Goal: Information Seeking & Learning: Check status

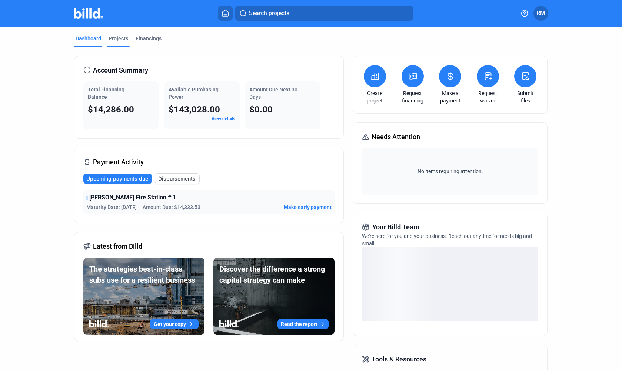
click at [122, 39] on div "Projects" at bounding box center [119, 38] width 20 height 7
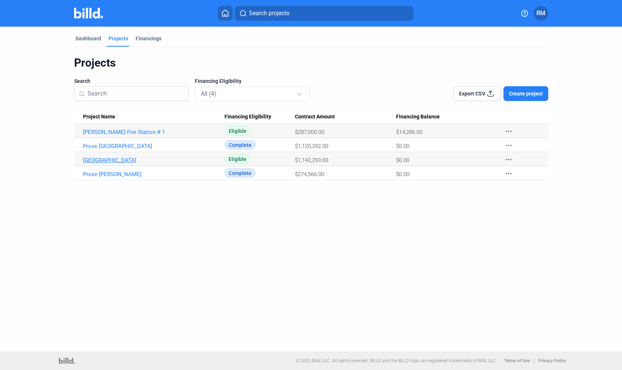
click at [108, 160] on link "[GEOGRAPHIC_DATA]" at bounding box center [154, 160] width 142 height 7
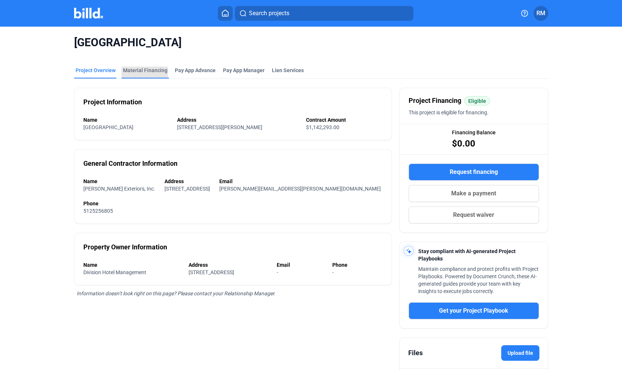
click at [133, 72] on div "Material Financing" at bounding box center [145, 70] width 44 height 7
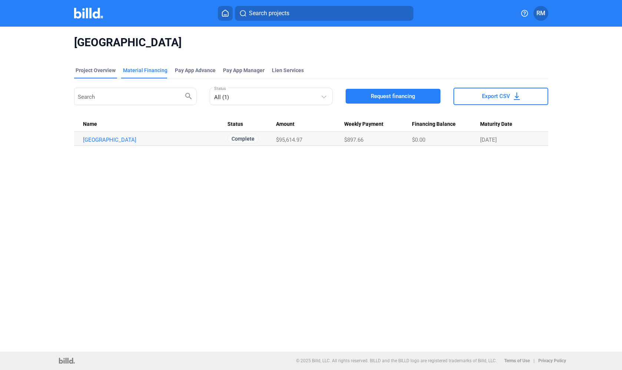
click at [94, 70] on div "Project Overview" at bounding box center [96, 70] width 40 height 7
click at [83, 15] on img at bounding box center [88, 13] width 29 height 11
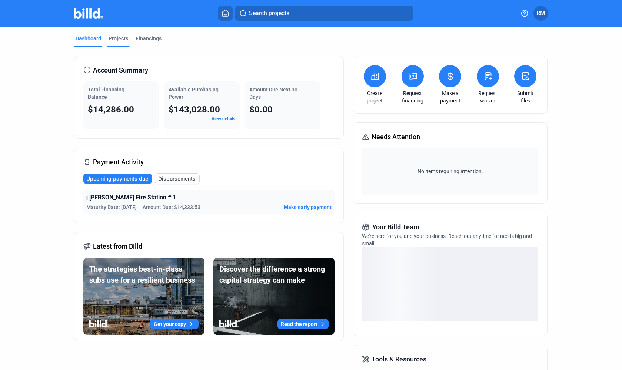
click at [113, 39] on div "Projects" at bounding box center [119, 38] width 20 height 7
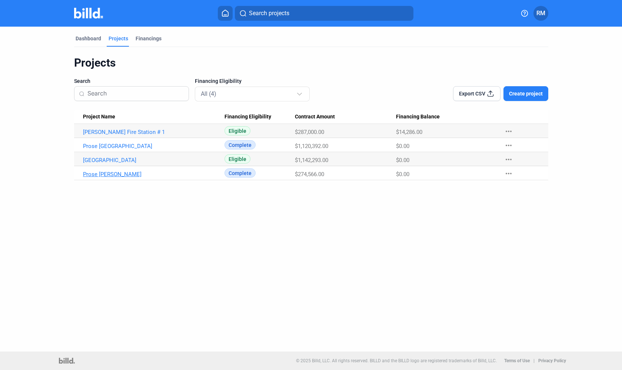
click at [122, 177] on link "Prose [PERSON_NAME]" at bounding box center [154, 174] width 142 height 7
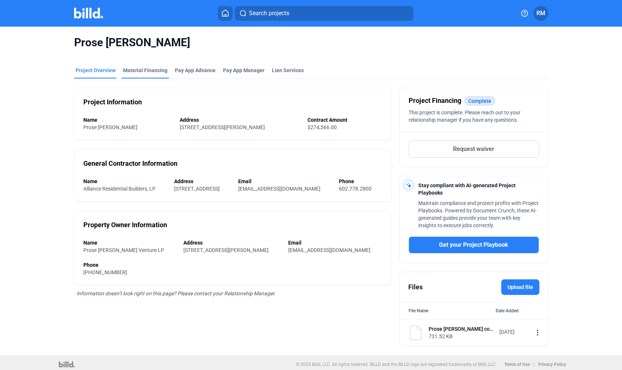
click at [142, 69] on div "Material Financing" at bounding box center [145, 70] width 44 height 7
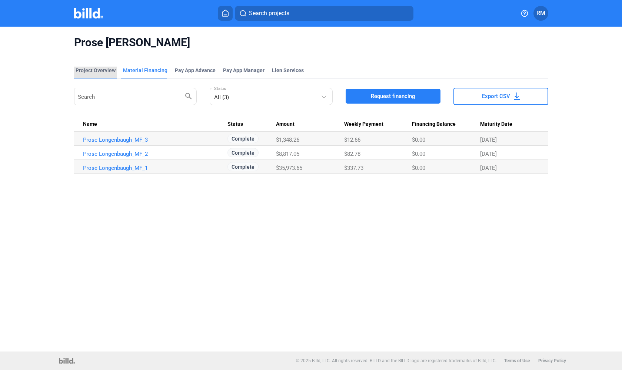
click at [97, 71] on div "Project Overview" at bounding box center [96, 70] width 40 height 7
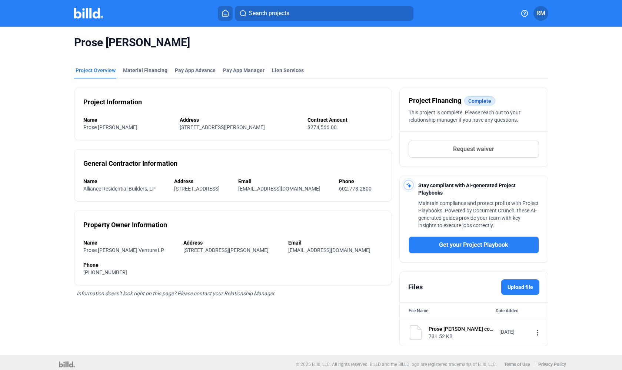
click at [80, 13] on img at bounding box center [88, 13] width 29 height 11
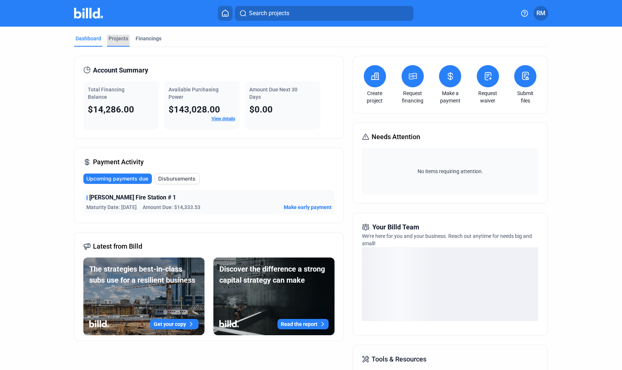
click at [114, 36] on div "Projects" at bounding box center [119, 38] width 20 height 7
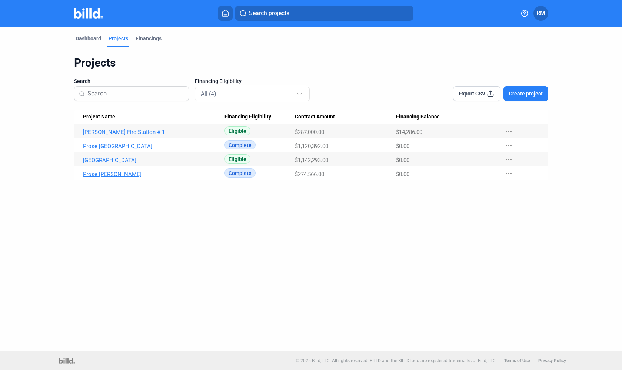
click at [111, 172] on link "Prose [PERSON_NAME]" at bounding box center [154, 174] width 142 height 7
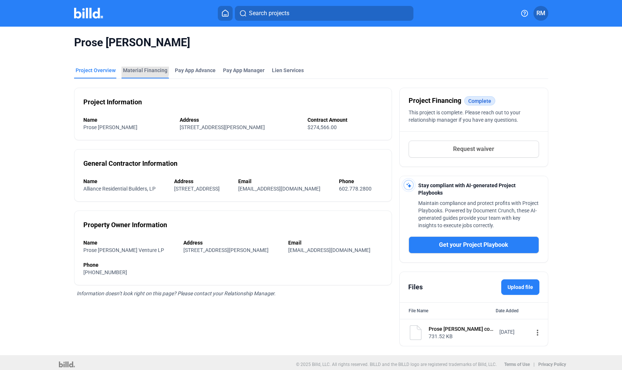
click at [141, 69] on div "Material Financing" at bounding box center [145, 70] width 44 height 7
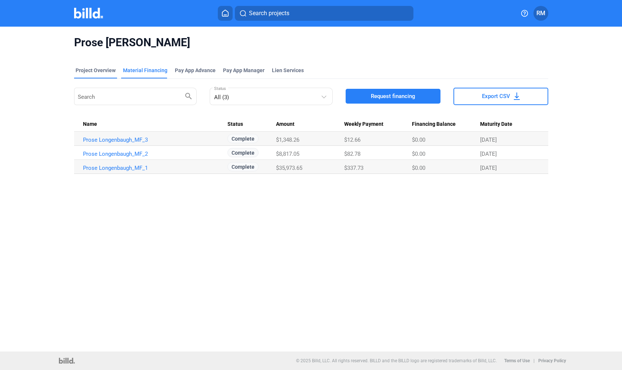
click at [89, 72] on div "Project Overview" at bounding box center [96, 70] width 40 height 7
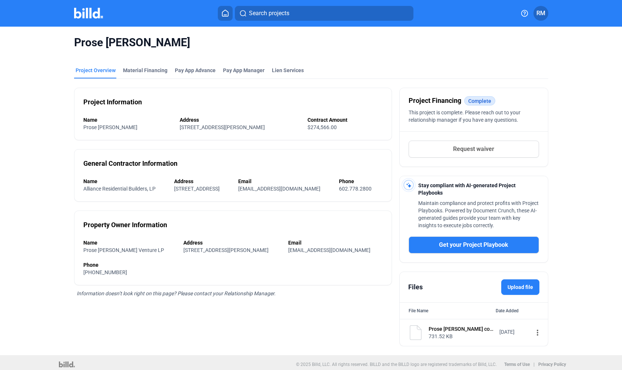
click at [86, 10] on img at bounding box center [88, 13] width 29 height 11
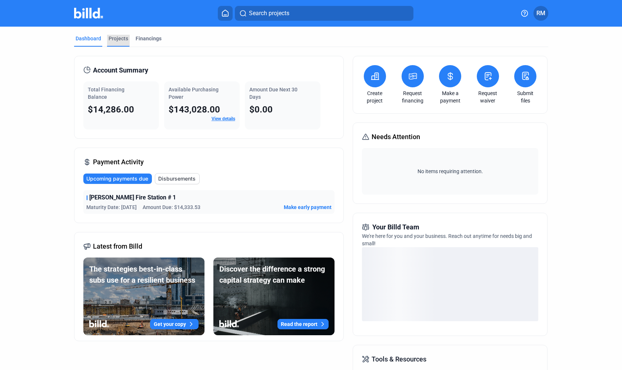
click at [110, 37] on div "Projects" at bounding box center [119, 38] width 20 height 7
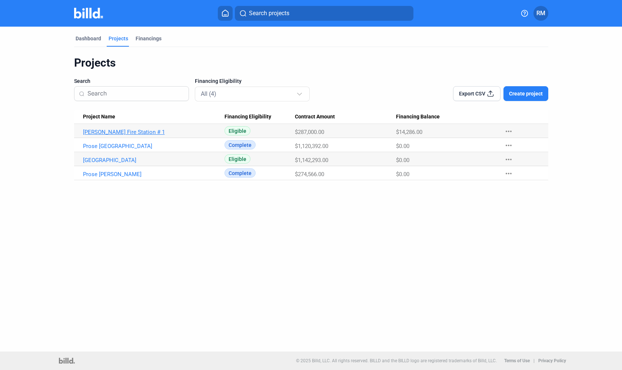
click at [137, 130] on link "[PERSON_NAME] Fire Station # 1" at bounding box center [154, 132] width 142 height 7
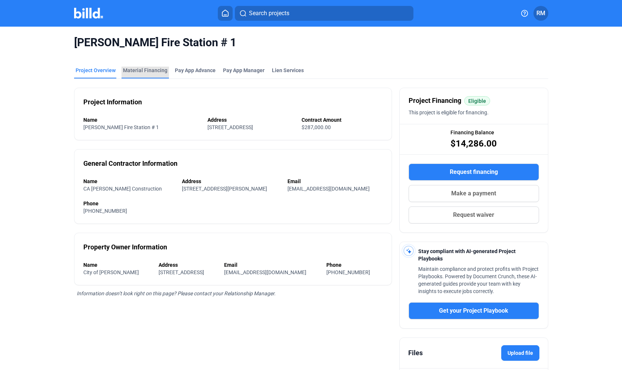
click at [144, 67] on div "Material Financing" at bounding box center [145, 70] width 44 height 7
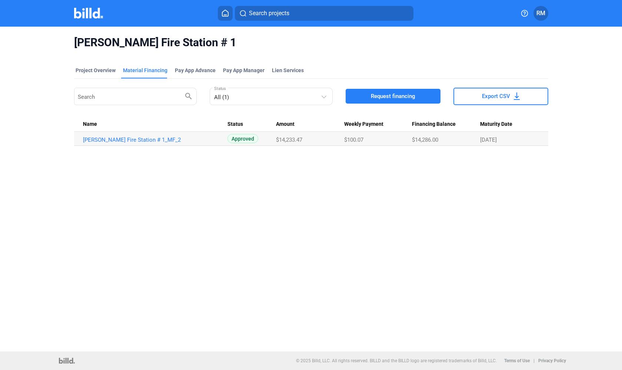
drag, startPoint x: 414, startPoint y: 140, endPoint x: 381, endPoint y: 139, distance: 33.0
click at [380, 139] on tr "[PERSON_NAME] Fire Station # 1_MF_2 Approved $14,233.47 $100.07 $14,286.00 [DAT…" at bounding box center [311, 139] width 474 height 14
click at [462, 161] on div "[PERSON_NAME] Fire Station # 1 Project Overview Material Financing Pay App Adva…" at bounding box center [311, 189] width 622 height 325
click at [92, 65] on mat-tab-group "Project Overview Material Financing Pay App Advance Pay App Manager Lien Servic…" at bounding box center [311, 102] width 474 height 87
click at [99, 72] on div "Project Overview" at bounding box center [96, 70] width 40 height 7
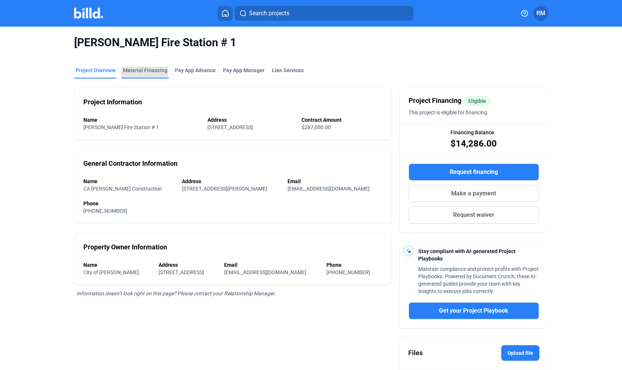
click at [133, 72] on div "Material Financing" at bounding box center [145, 70] width 44 height 7
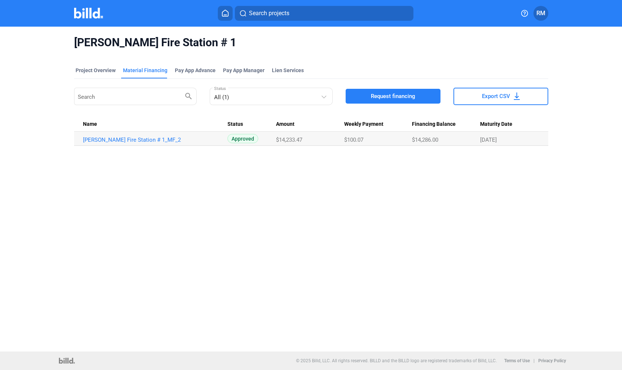
click at [90, 11] on img at bounding box center [88, 13] width 29 height 11
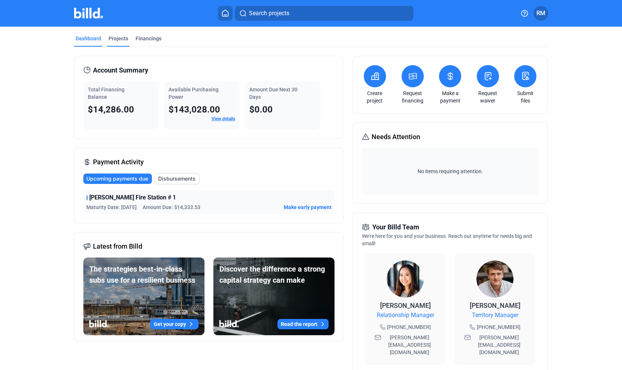
click at [111, 40] on div "Projects" at bounding box center [119, 38] width 20 height 7
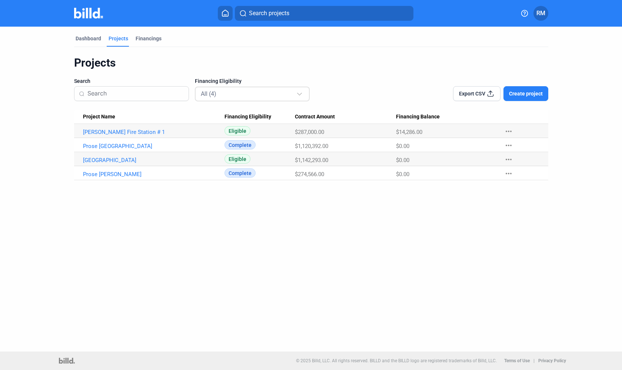
click at [219, 95] on div "All (4)" at bounding box center [249, 94] width 96 height 10
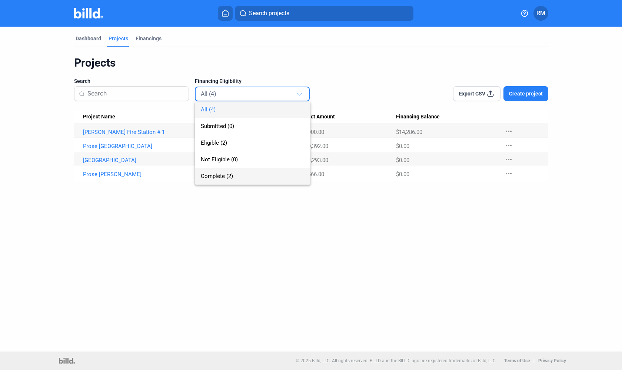
click at [223, 177] on span "Complete (2)" at bounding box center [217, 176] width 32 height 7
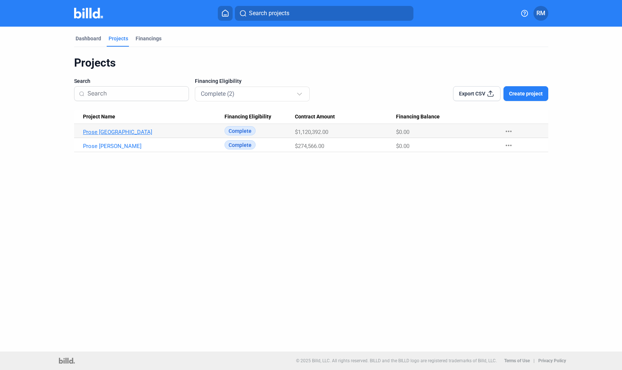
click at [104, 131] on link "Prose [GEOGRAPHIC_DATA]" at bounding box center [154, 132] width 142 height 7
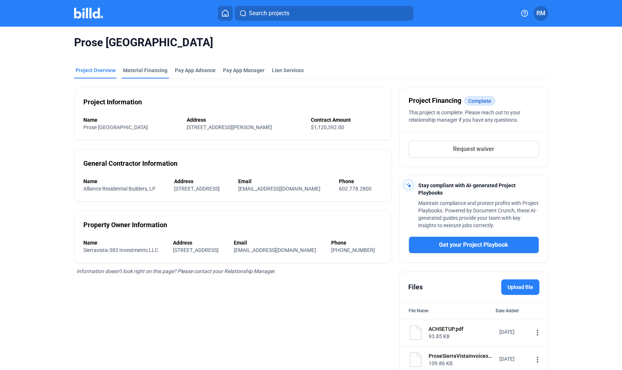
click at [141, 57] on div "Prose [GEOGRAPHIC_DATA]" at bounding box center [311, 43] width 474 height 32
click at [140, 68] on div "Material Financing" at bounding box center [145, 70] width 44 height 7
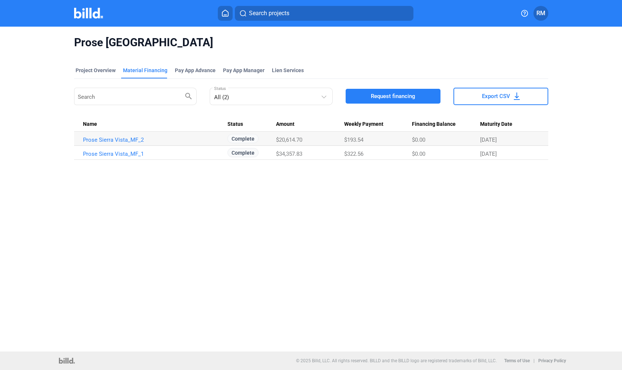
click at [117, 139] on link "Prose Sierra Vista_MF_2" at bounding box center [154, 140] width 142 height 7
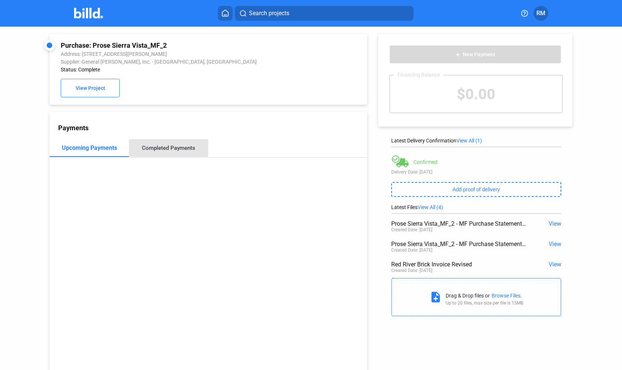
click at [167, 148] on div "Completed Payments" at bounding box center [168, 148] width 53 height 7
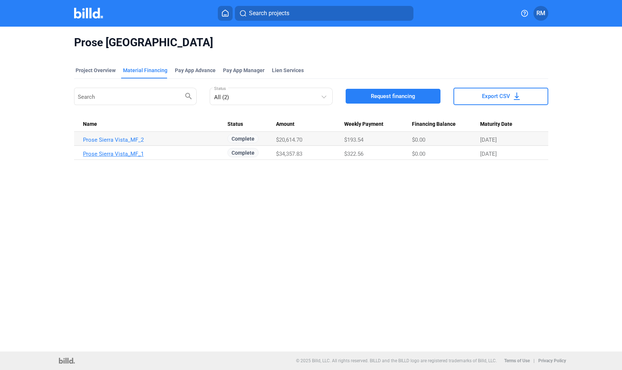
click at [131, 153] on link "Prose Sierra Vista_MF_1" at bounding box center [154, 154] width 142 height 7
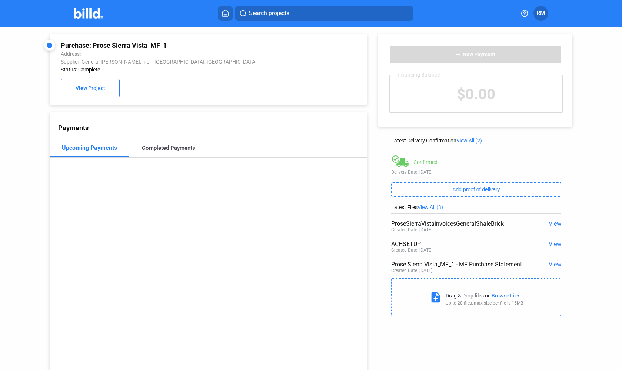
click at [164, 149] on div "Completed Payments" at bounding box center [168, 148] width 53 height 7
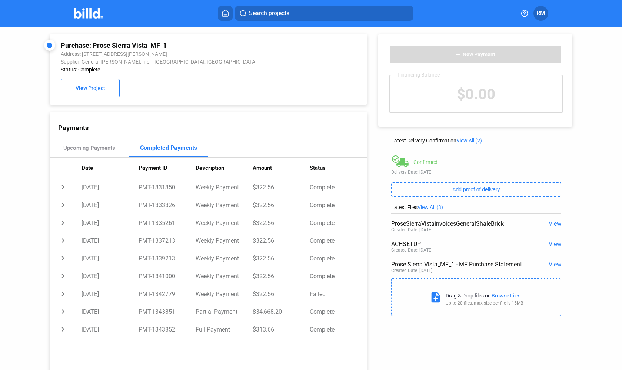
click at [96, 15] on img at bounding box center [88, 13] width 29 height 11
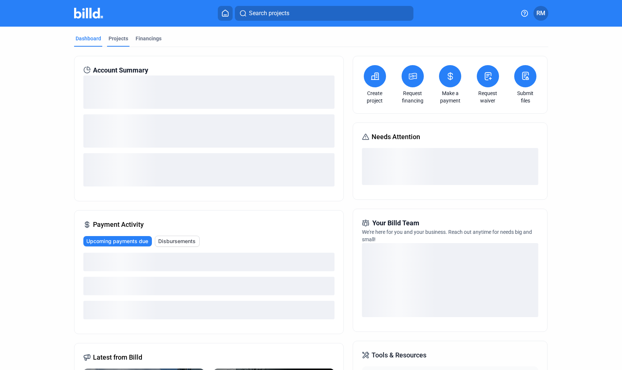
click at [117, 41] on div "Projects" at bounding box center [119, 38] width 20 height 7
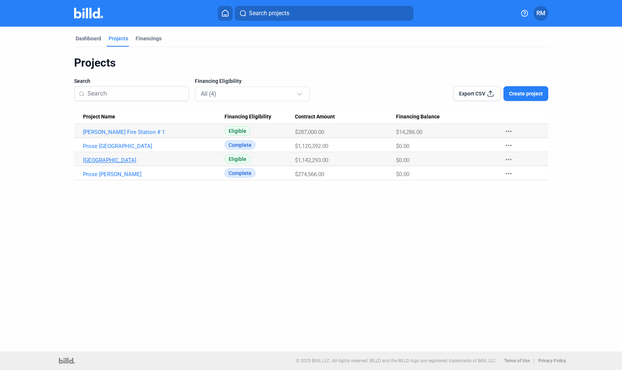
click at [114, 163] on link "[GEOGRAPHIC_DATA]" at bounding box center [154, 160] width 142 height 7
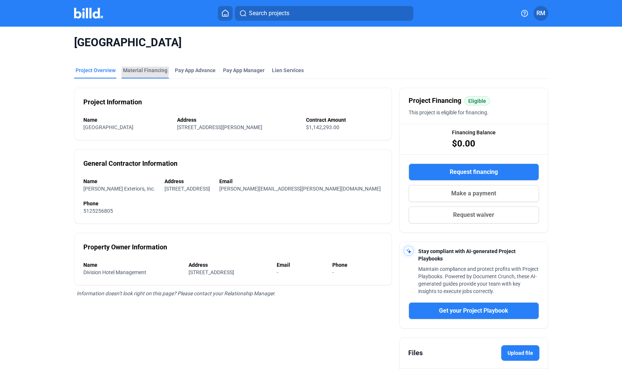
click at [132, 68] on div "Material Financing" at bounding box center [145, 70] width 44 height 7
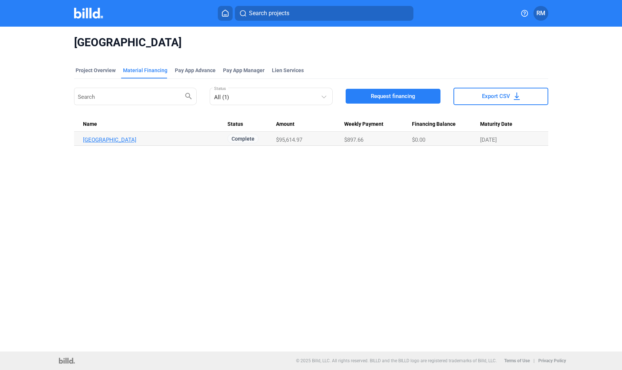
click at [127, 140] on link "[GEOGRAPHIC_DATA]" at bounding box center [154, 140] width 142 height 7
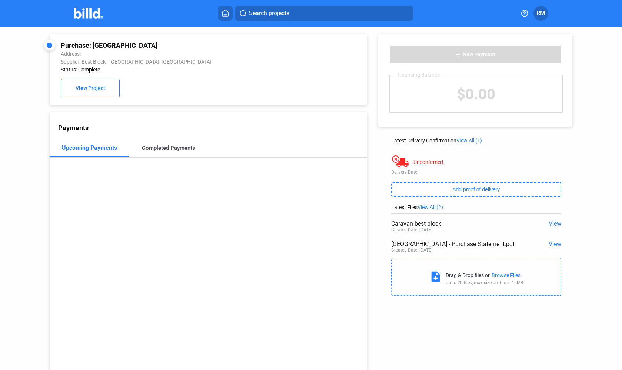
click at [174, 149] on div "Completed Payments" at bounding box center [168, 148] width 53 height 7
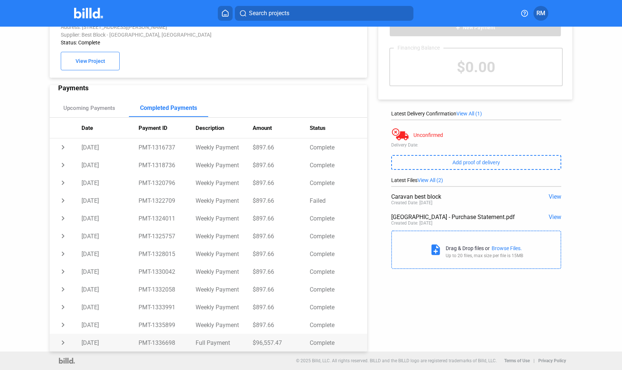
click at [63, 344] on td "chevron_right" at bounding box center [66, 343] width 32 height 18
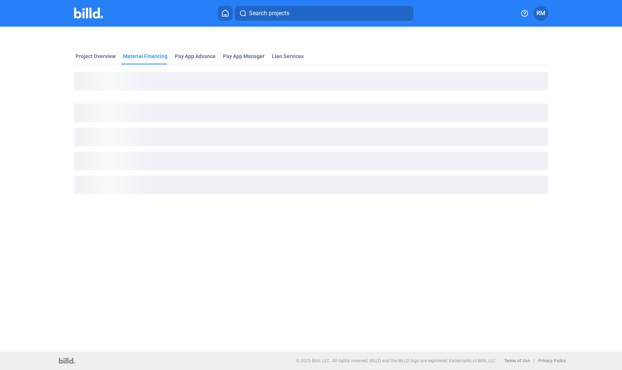
click at [79, 17] on img at bounding box center [88, 13] width 29 height 11
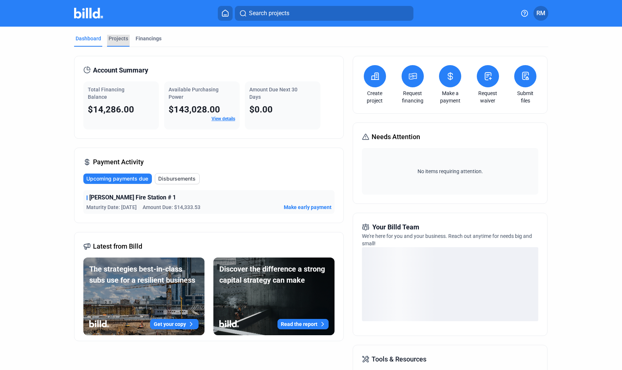
click at [116, 38] on div "Projects" at bounding box center [119, 38] width 20 height 7
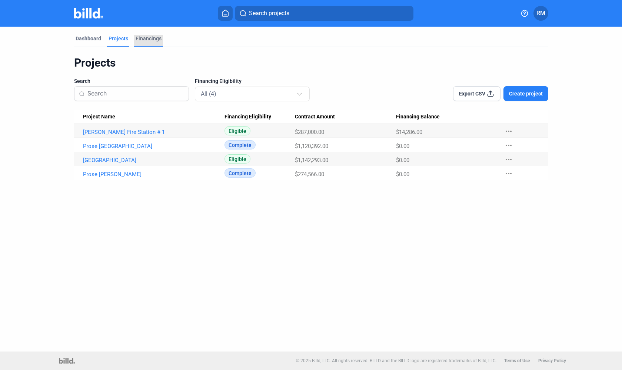
click at [148, 39] on div "Financings" at bounding box center [149, 38] width 26 height 7
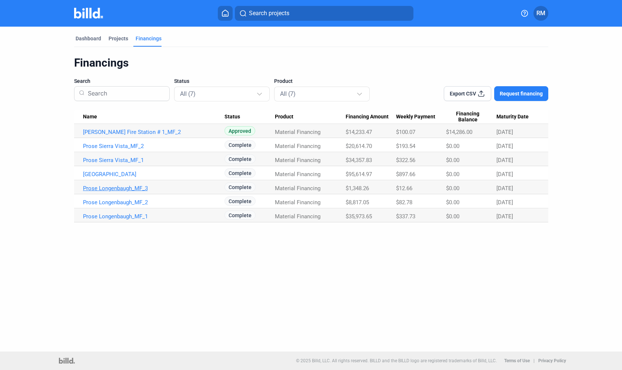
click at [116, 189] on link "Prose Longenbaugh_MF_3" at bounding box center [154, 188] width 142 height 7
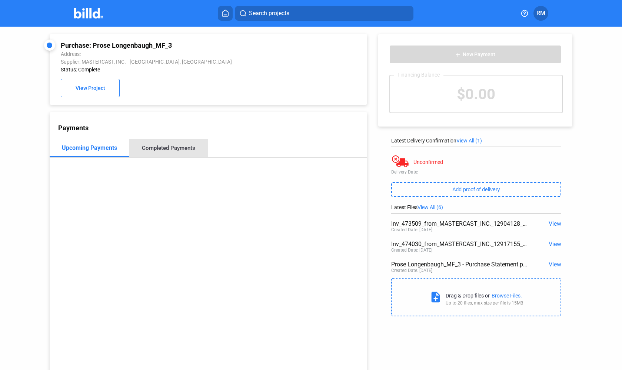
click at [156, 147] on div "Completed Payments" at bounding box center [168, 148] width 53 height 7
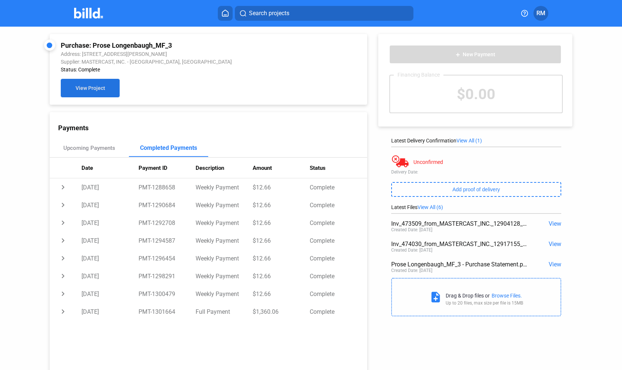
click at [84, 83] on button "View Project" at bounding box center [90, 88] width 59 height 19
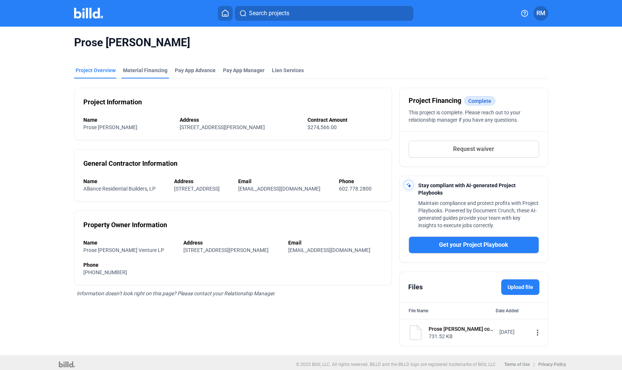
click at [130, 76] on div "Material Financing" at bounding box center [145, 73] width 47 height 12
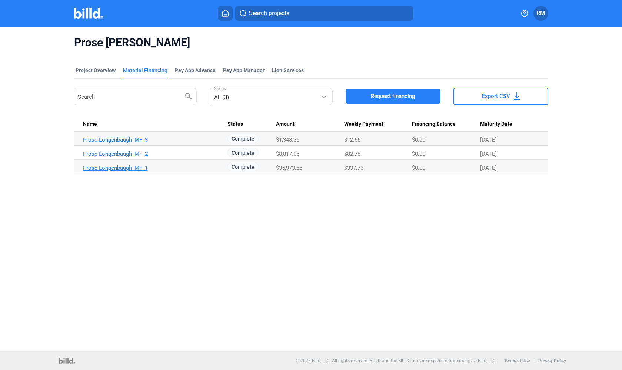
click at [124, 168] on link "Prose Longenbaugh_MF_1" at bounding box center [154, 168] width 142 height 7
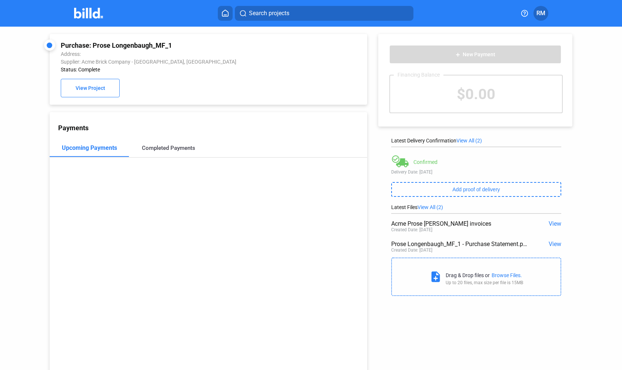
click at [156, 147] on div "Completed Payments" at bounding box center [168, 148] width 53 height 7
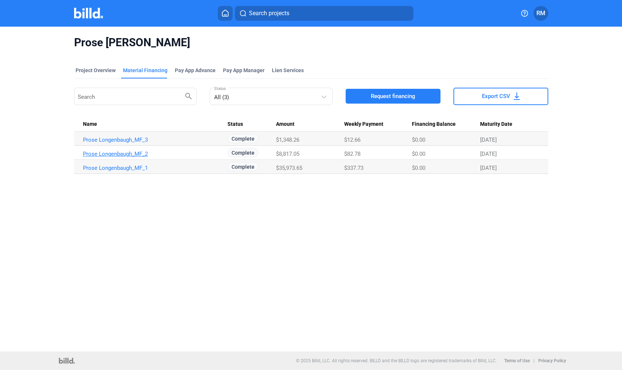
click at [137, 151] on link "Prose Longenbaugh_MF_2" at bounding box center [154, 154] width 142 height 7
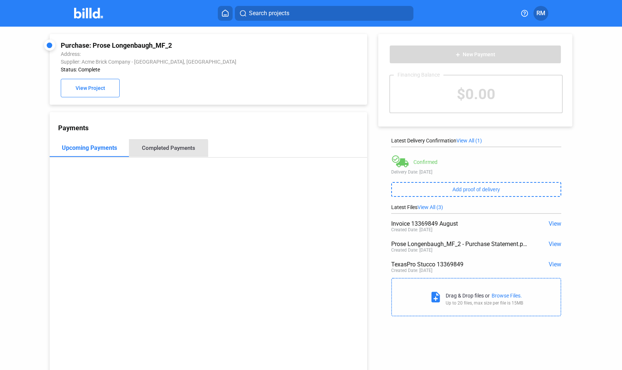
click at [167, 149] on div "Completed Payments" at bounding box center [168, 148] width 53 height 7
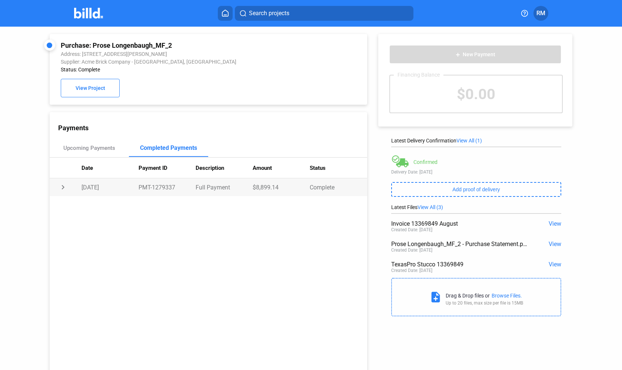
click at [64, 189] on td "chevron_right" at bounding box center [66, 188] width 32 height 18
click at [64, 189] on td "expand_more" at bounding box center [66, 188] width 32 height 18
click at [88, 151] on div "Upcoming Payments" at bounding box center [89, 148] width 52 height 7
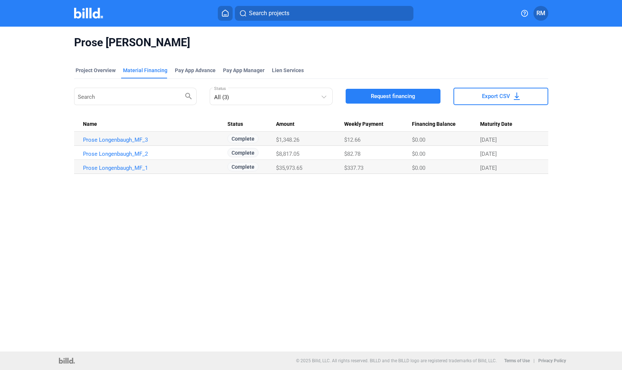
click at [89, 10] on img at bounding box center [88, 13] width 29 height 11
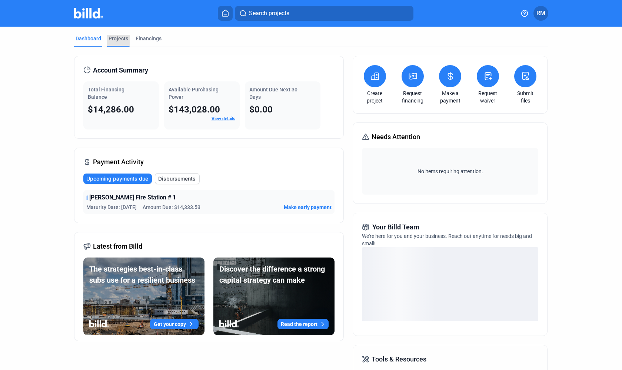
click at [122, 41] on div "Projects" at bounding box center [119, 38] width 20 height 7
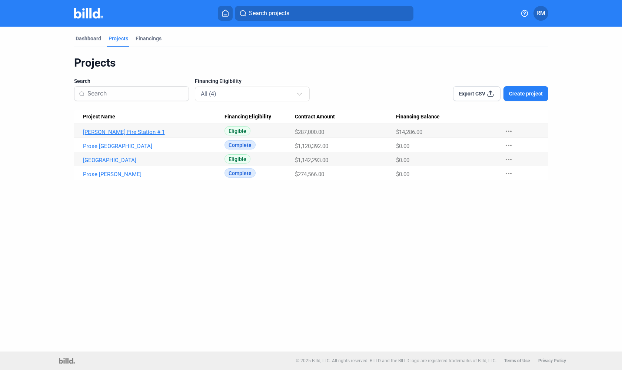
click at [132, 131] on link "[PERSON_NAME] Fire Station # 1" at bounding box center [154, 132] width 142 height 7
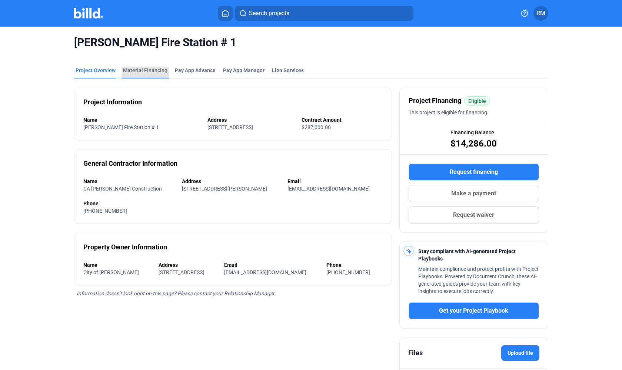
click at [154, 70] on div "Material Financing" at bounding box center [145, 70] width 44 height 7
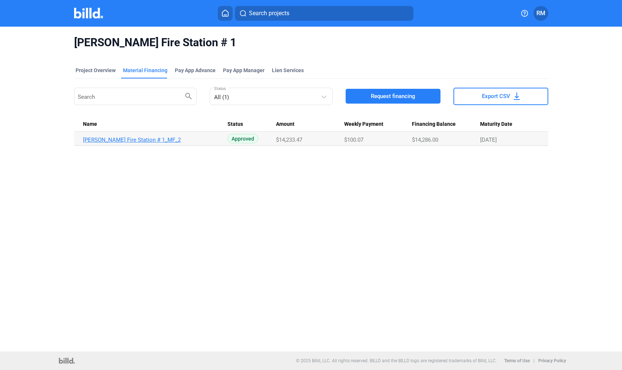
click at [122, 142] on link "[PERSON_NAME] Fire Station # 1_MF_2" at bounding box center [154, 140] width 142 height 7
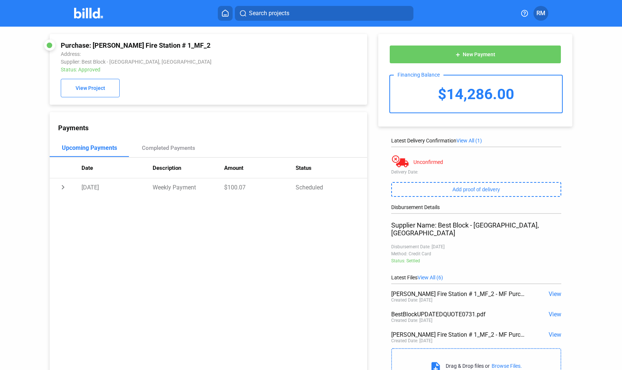
scroll to position [0, 0]
click at [167, 147] on div "Completed Payments" at bounding box center [168, 147] width 53 height 7
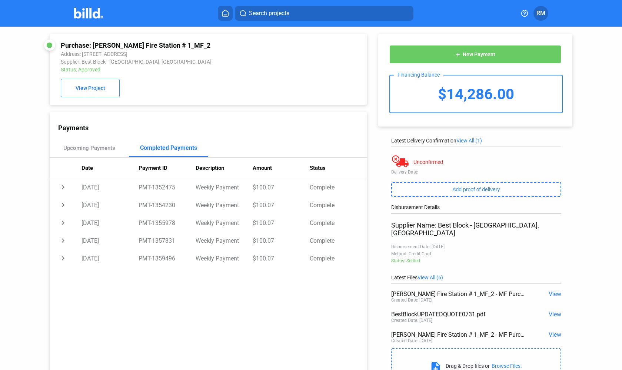
scroll to position [0, 0]
click at [102, 17] on img at bounding box center [88, 13] width 29 height 11
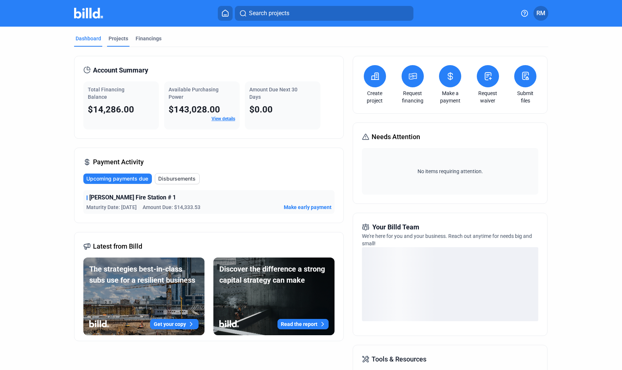
click at [124, 35] on div "Projects" at bounding box center [119, 38] width 20 height 7
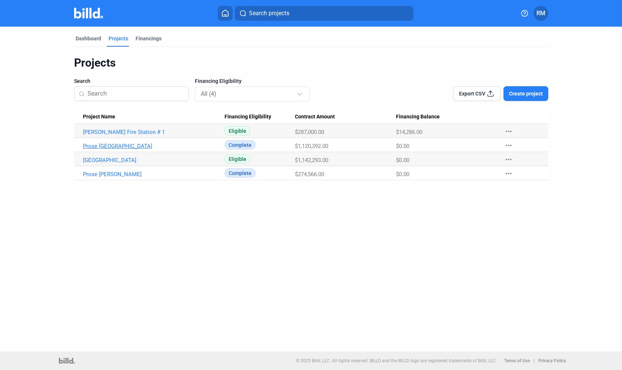
click at [117, 146] on link "Prose [GEOGRAPHIC_DATA]" at bounding box center [154, 146] width 142 height 7
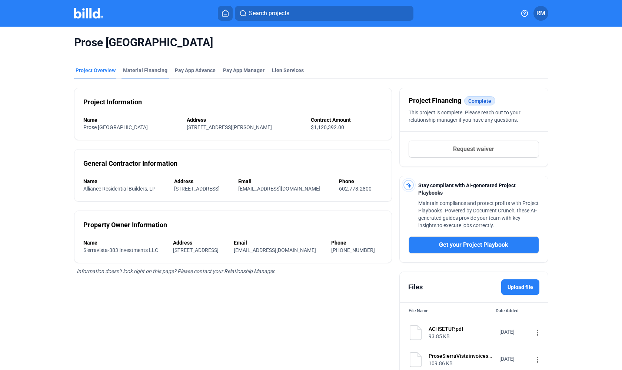
click at [132, 74] on div "Material Financing" at bounding box center [145, 70] width 44 height 7
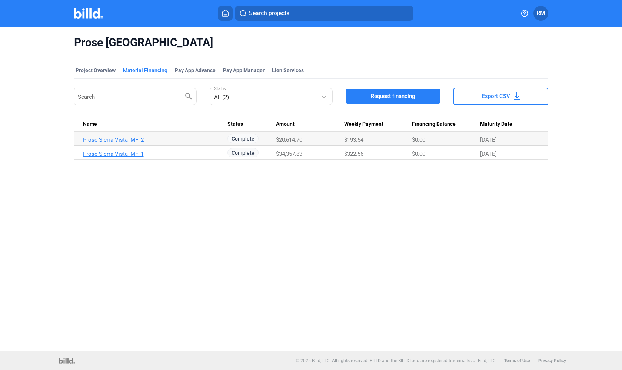
click at [135, 156] on link "Prose Sierra Vista_MF_1" at bounding box center [154, 154] width 142 height 7
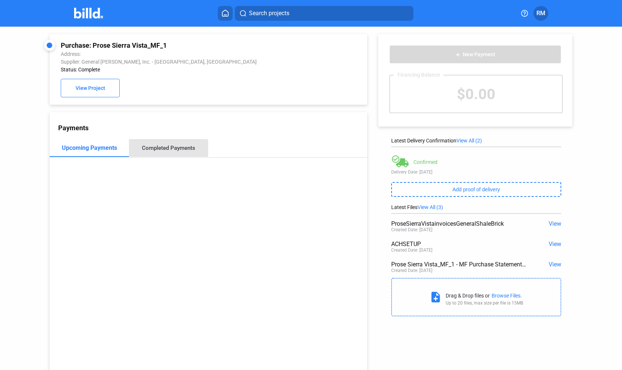
click at [150, 149] on div "Completed Payments" at bounding box center [168, 148] width 53 height 7
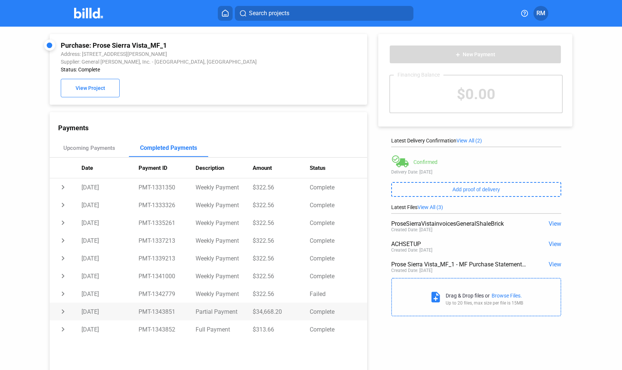
click at [65, 313] on td "chevron_right" at bounding box center [66, 312] width 32 height 18
click at [64, 313] on td "expand_more" at bounding box center [66, 312] width 32 height 18
click at [64, 293] on td "chevron_right" at bounding box center [66, 294] width 32 height 18
click at [64, 293] on td "expand_more" at bounding box center [66, 294] width 32 height 18
drag, startPoint x: 279, startPoint y: 311, endPoint x: 255, endPoint y: 311, distance: 23.7
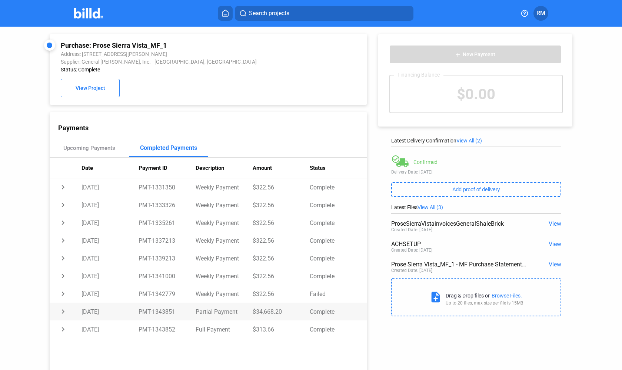
click at [255, 311] on td "$34,668.20" at bounding box center [281, 312] width 57 height 18
copy td "34,668.20"
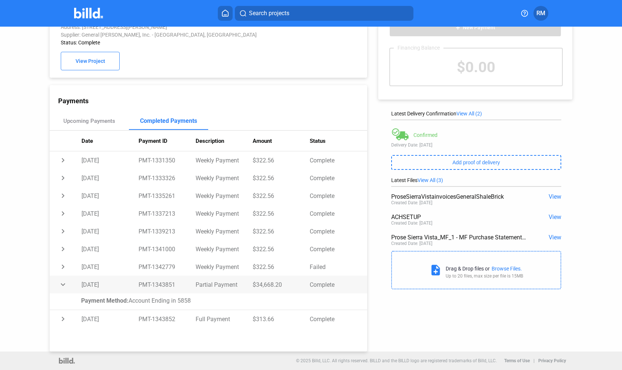
scroll to position [27, 0]
click at [64, 318] on td "chevron_right" at bounding box center [66, 319] width 32 height 18
click at [64, 318] on td "Payment Method: Account Ending in 5858" at bounding box center [208, 320] width 317 height 17
click at [61, 283] on td "chevron_right" at bounding box center [66, 285] width 32 height 18
click at [61, 283] on td "expand_more" at bounding box center [66, 285] width 32 height 18
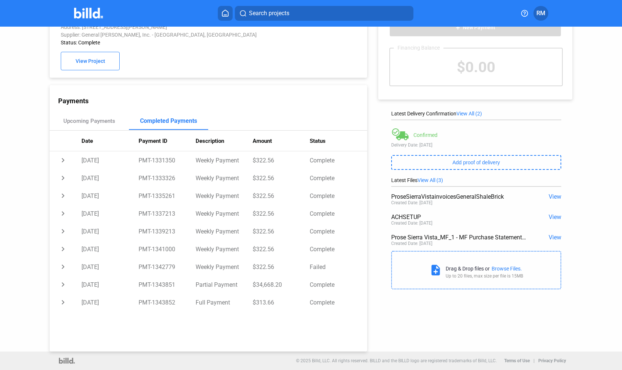
drag, startPoint x: 175, startPoint y: 10, endPoint x: 206, endPoint y: 39, distance: 42.5
click at [206, 39] on div "Search projects RM Purchase: Prose Sierra Vista_MF_1 Address: [STREET_ADDRESS] …" at bounding box center [311, 185] width 622 height 370
click at [65, 303] on td "chevron_right" at bounding box center [66, 303] width 32 height 18
click at [65, 303] on td "expand_more" at bounding box center [66, 303] width 32 height 18
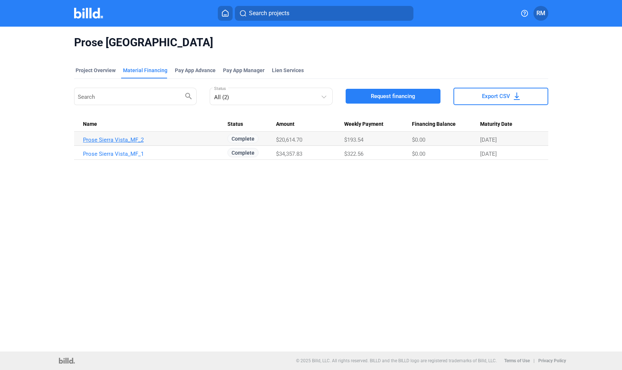
click at [106, 139] on link "Prose Sierra Vista_MF_2" at bounding box center [154, 140] width 142 height 7
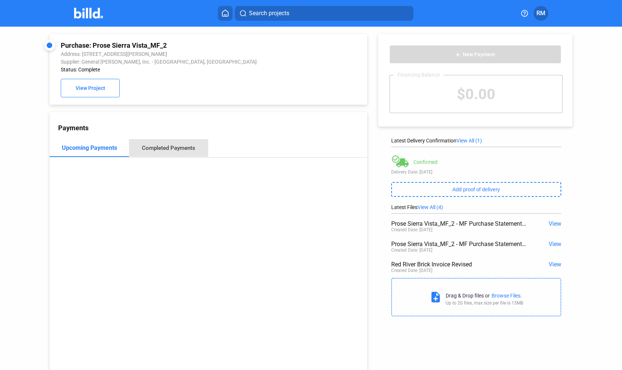
click at [169, 149] on div "Completed Payments" at bounding box center [168, 148] width 53 height 7
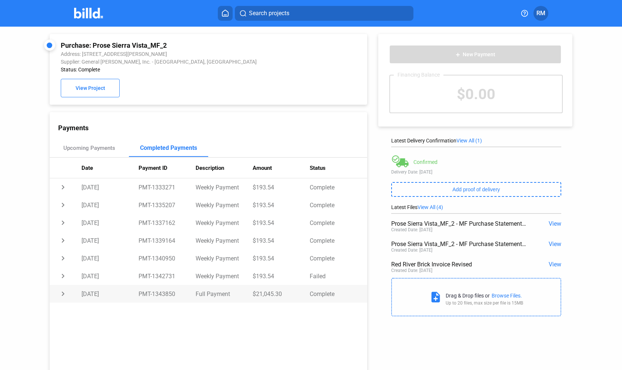
click at [64, 293] on td "chevron_right" at bounding box center [66, 294] width 32 height 18
